Goal: Transaction & Acquisition: Book appointment/travel/reservation

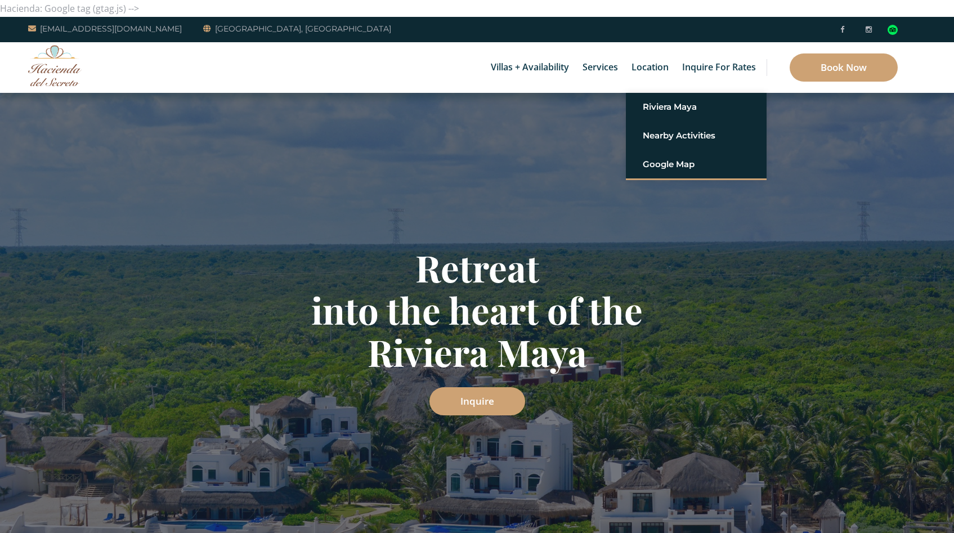
click at [670, 79] on link "Location" at bounding box center [650, 67] width 48 height 51
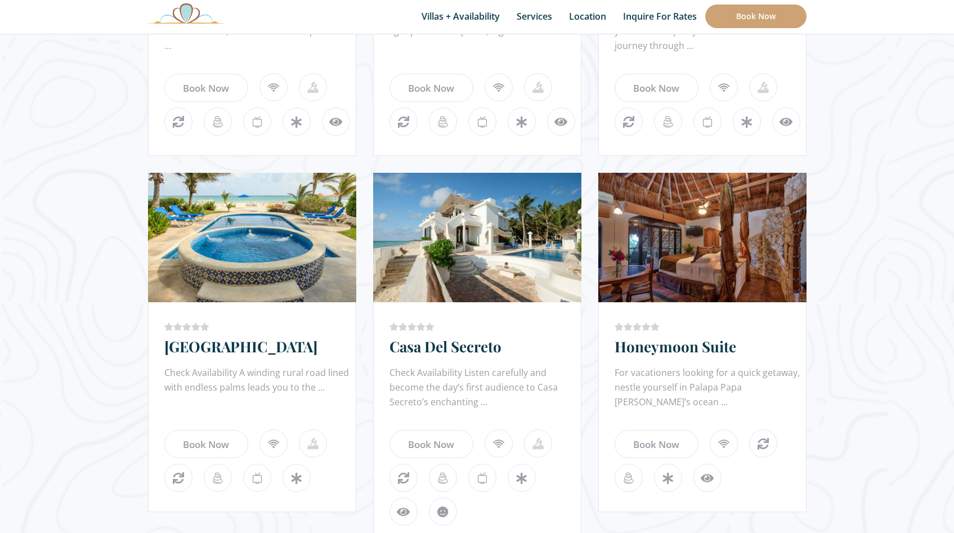
scroll to position [640, 0]
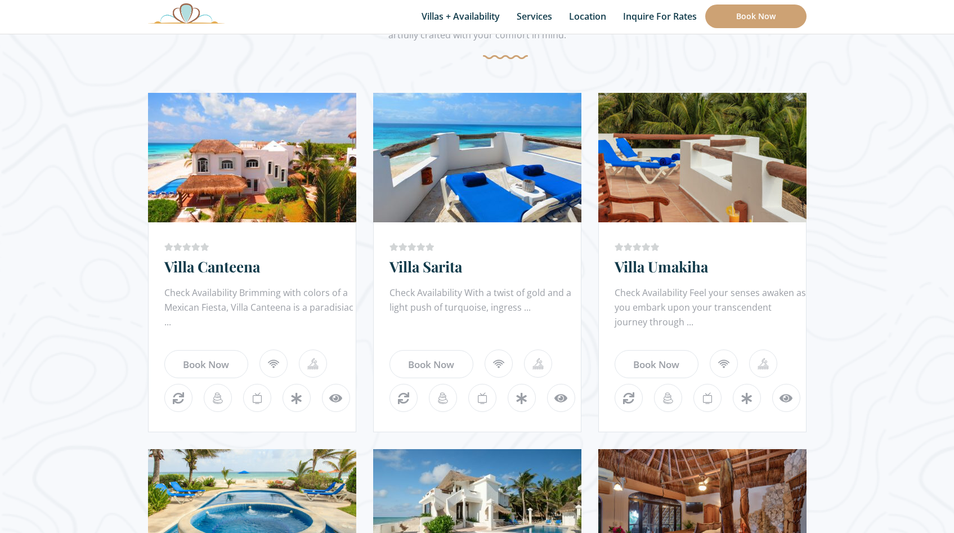
click at [696, 261] on link "Villa Umakiha" at bounding box center [661, 267] width 93 height 20
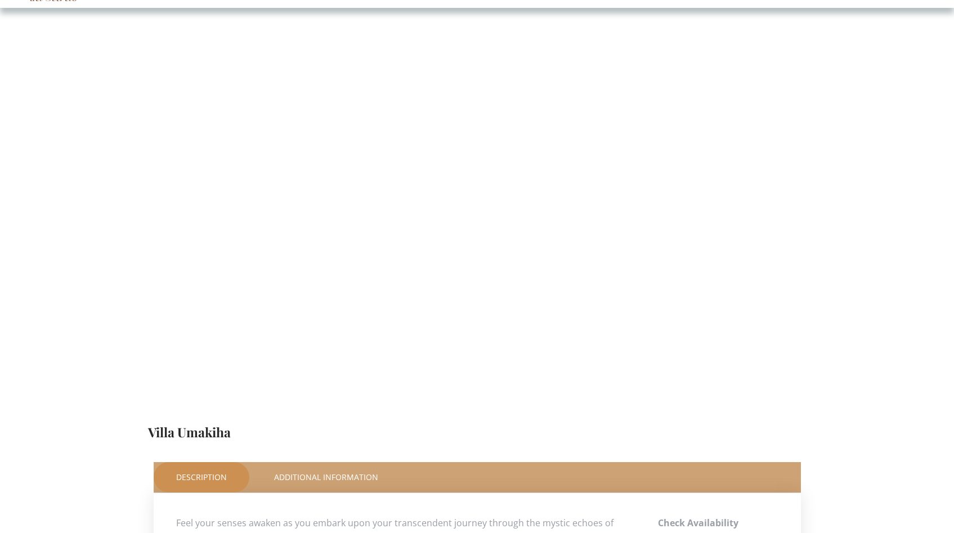
scroll to position [42, 0]
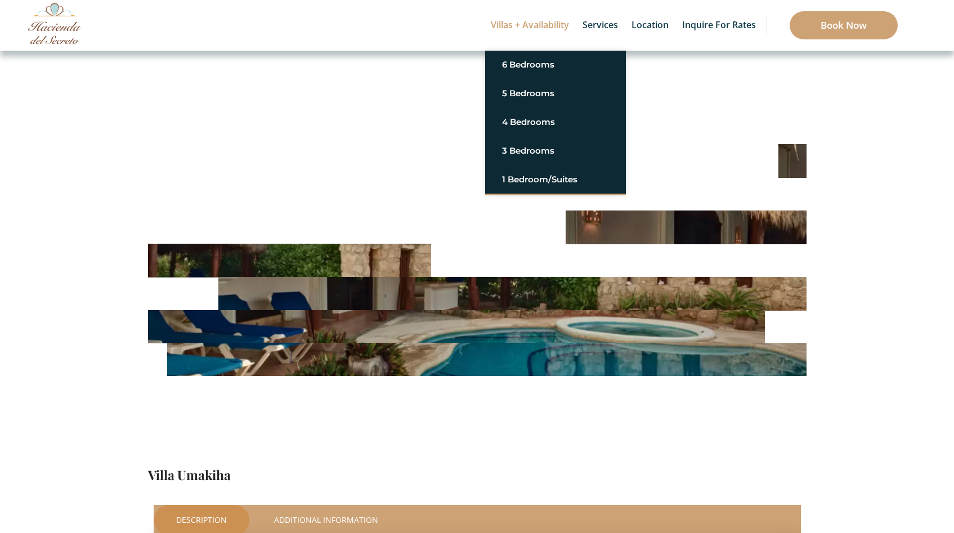
click at [530, 19] on link "Villas + Availability" at bounding box center [529, 25] width 89 height 51
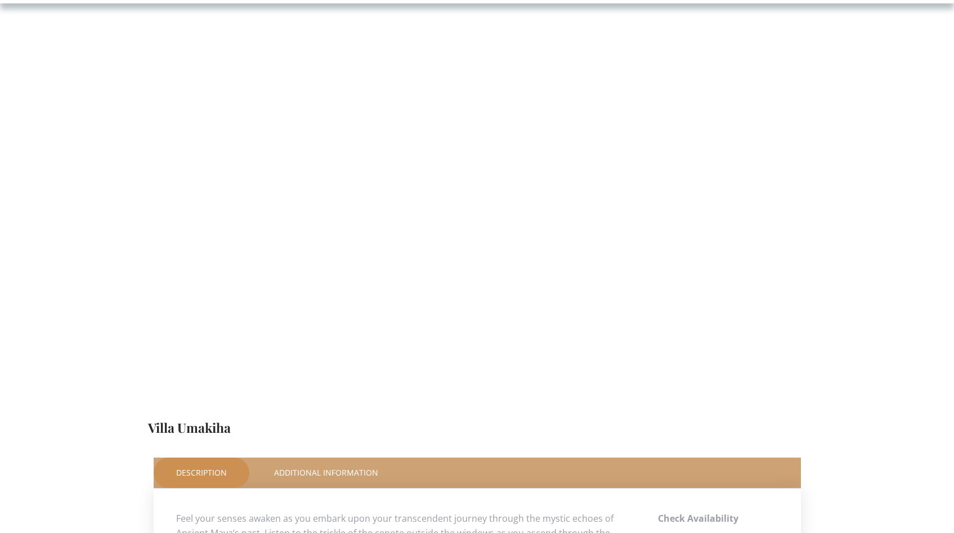
scroll to position [0, 0]
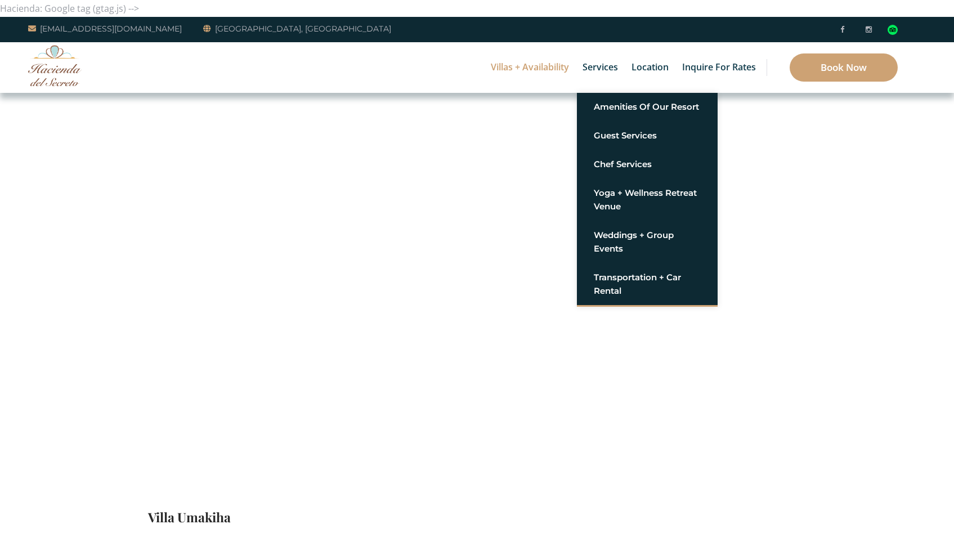
click at [613, 79] on link "Services" at bounding box center [600, 67] width 47 height 51
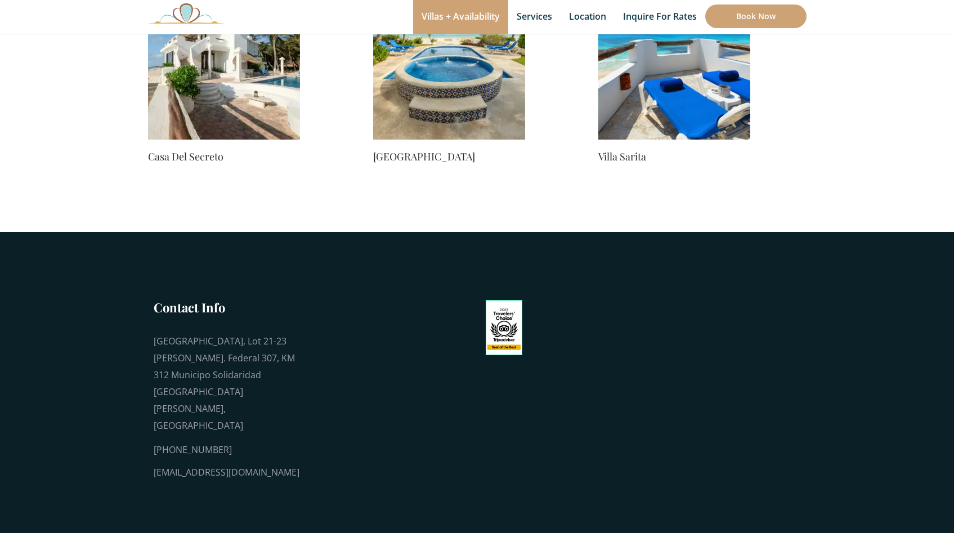
scroll to position [941, 0]
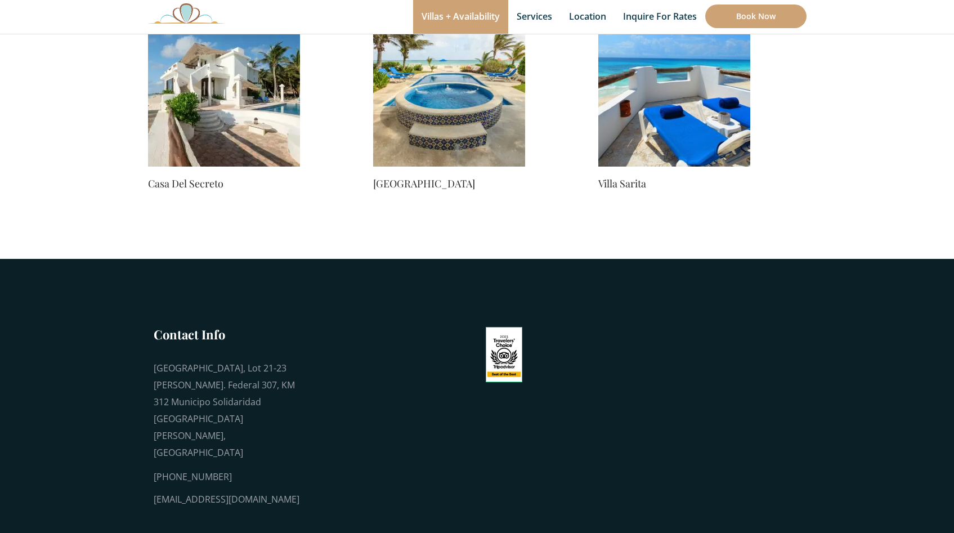
click at [186, 41] on img at bounding box center [224, 91] width 152 height 152
